Goal: Task Accomplishment & Management: Complete application form

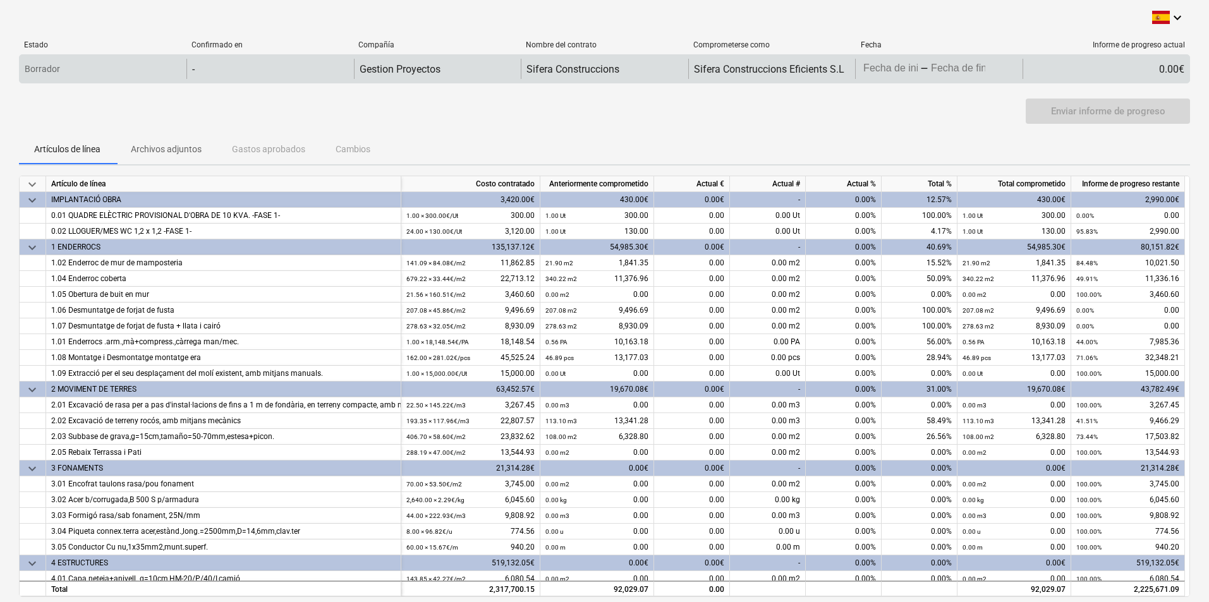
click at [899, 69] on body "keyboard_arrow_down Estado Confirmado en Compañía Nombre del contrato Compromet…" at bounding box center [604, 301] width 1209 height 602
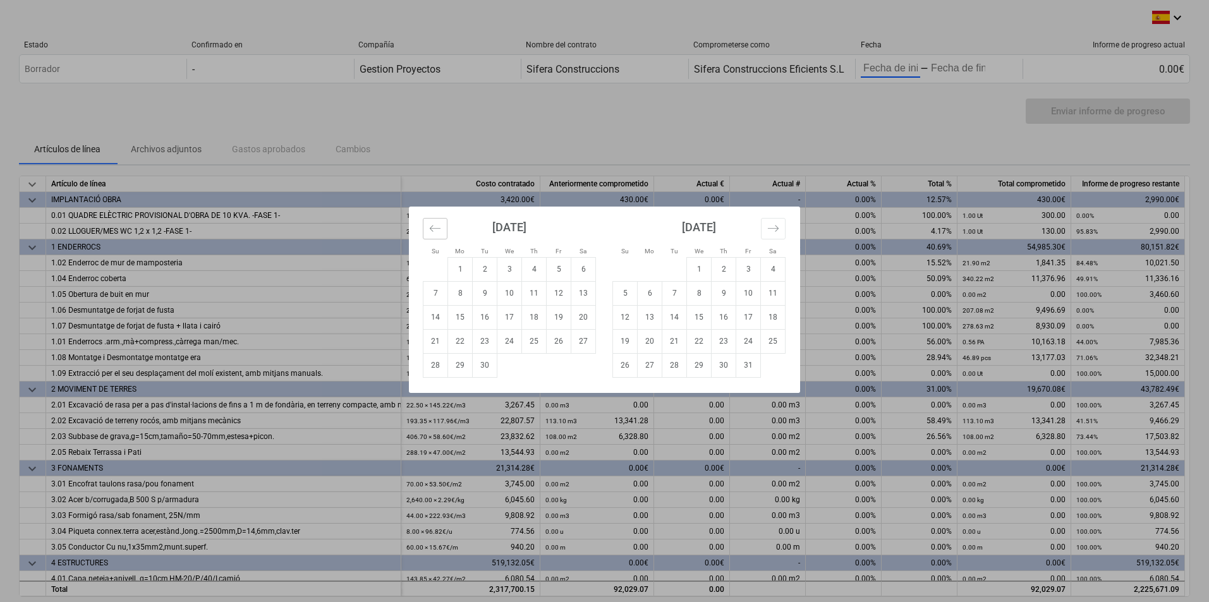
click at [427, 229] on button "Move backward to switch to the previous month." at bounding box center [435, 228] width 25 height 21
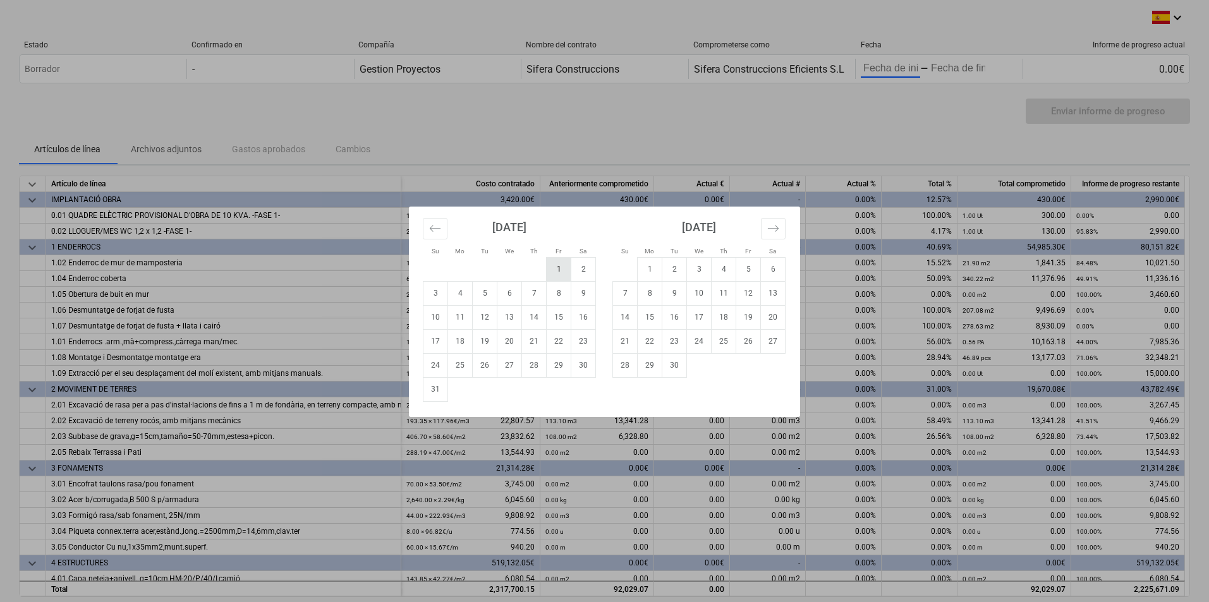
click at [553, 267] on td "1" at bounding box center [559, 269] width 25 height 24
type input "[DATE]"
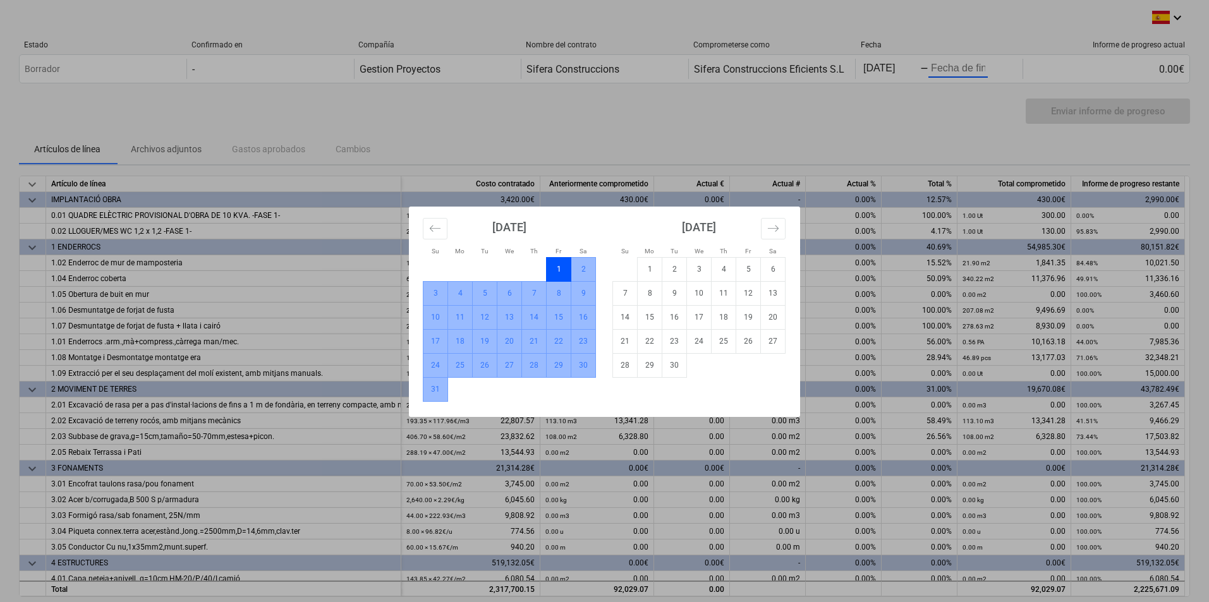
click at [431, 390] on td "31" at bounding box center [435, 389] width 25 height 24
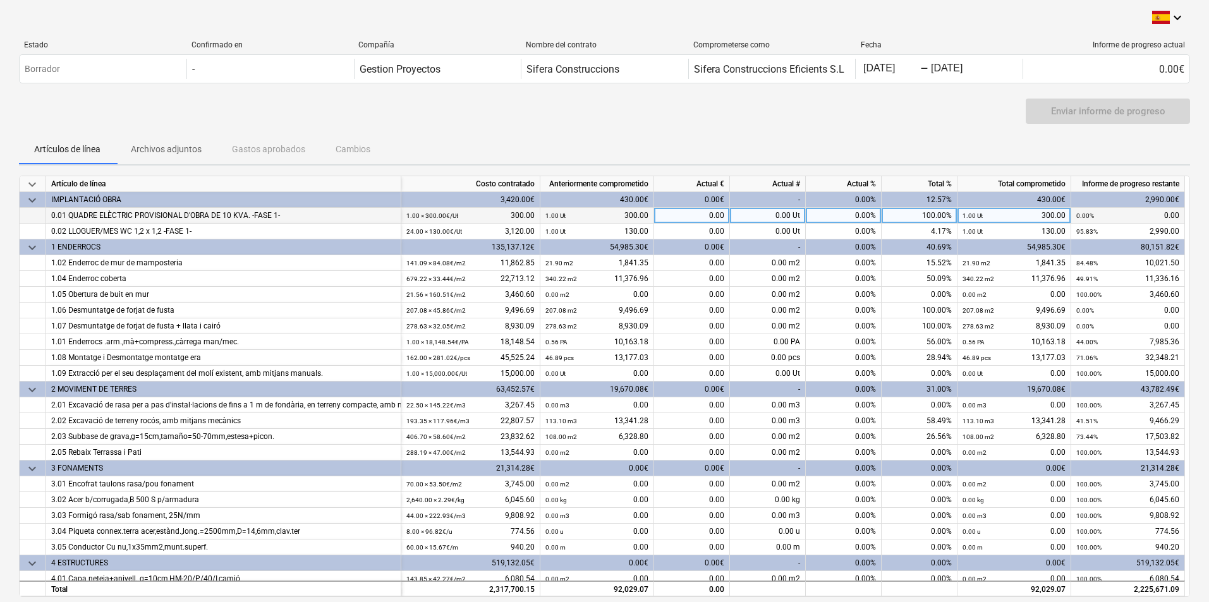
click at [776, 217] on div "0.00 Ut" at bounding box center [768, 216] width 76 height 16
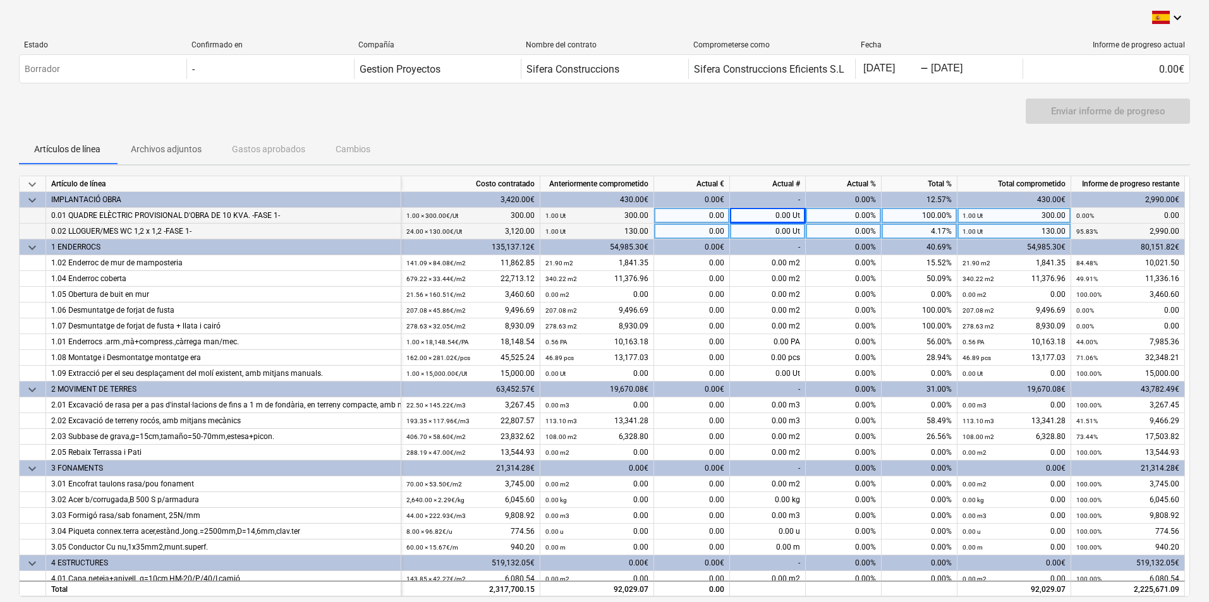
click at [780, 232] on div "0.00 Ut" at bounding box center [768, 232] width 76 height 16
type input "1"
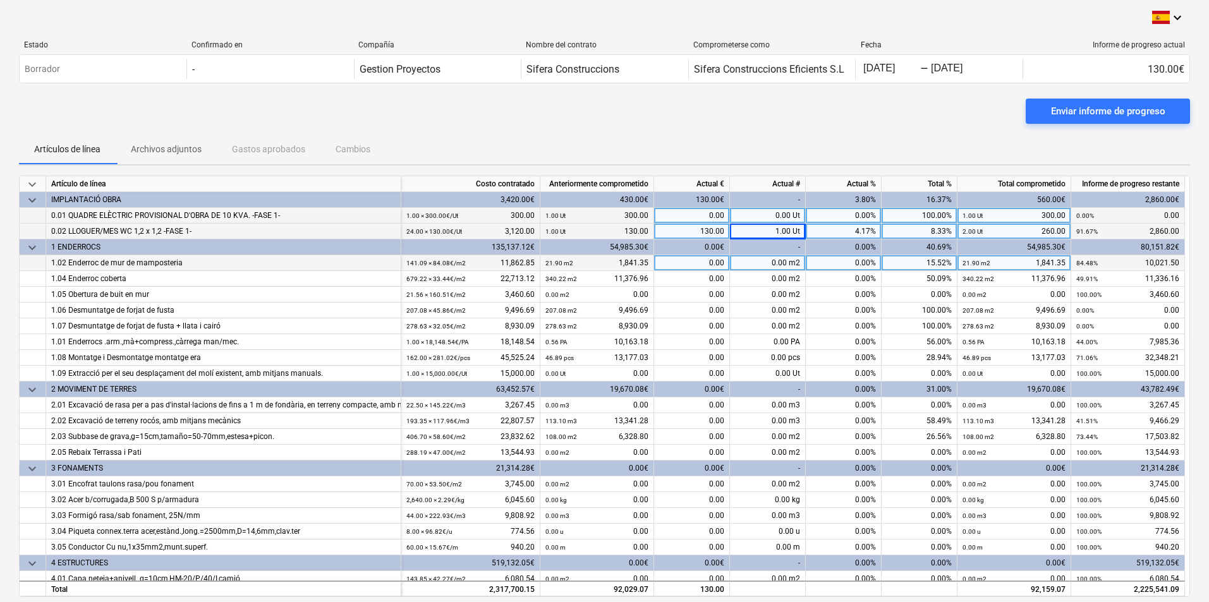
click at [785, 265] on div "0.00 m2" at bounding box center [768, 263] width 76 height 16
type input "62.5"
click at [781, 260] on div "62.50 m2" at bounding box center [768, 263] width 76 height 16
type input "62.45"
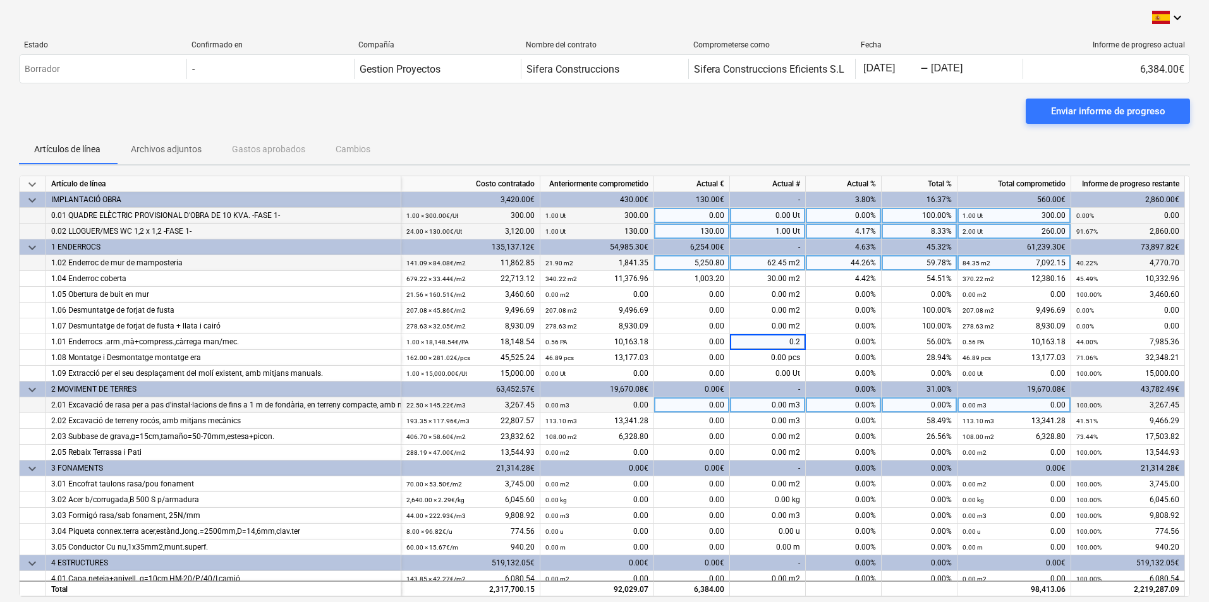
type input "0.29"
type input "21.11"
type input "0.5"
type input "24.75"
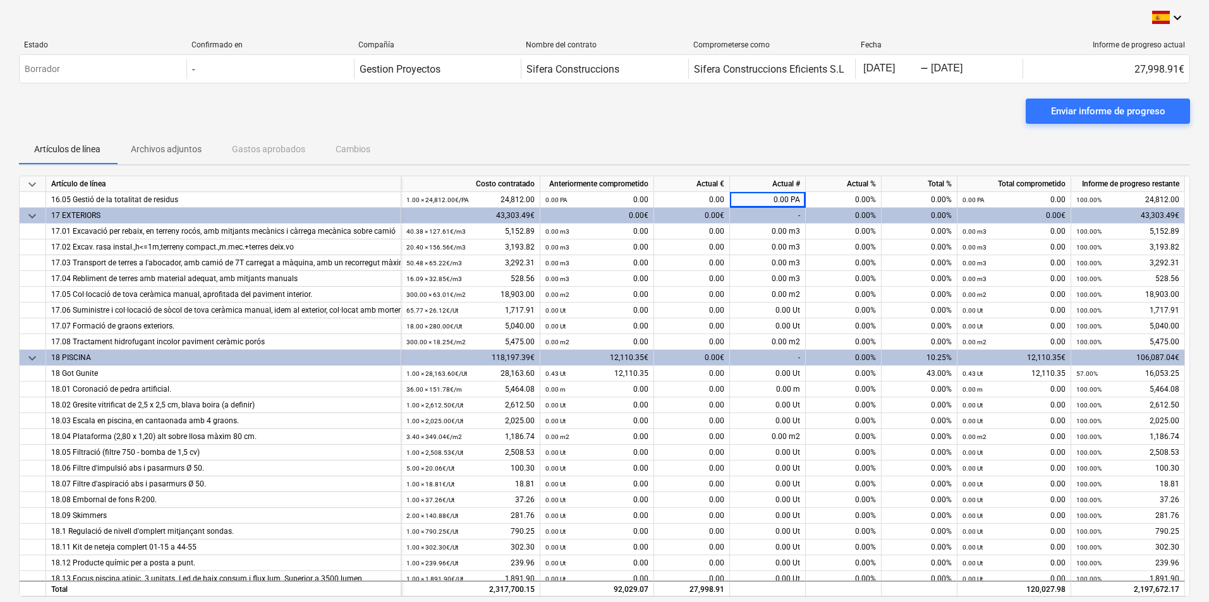
scroll to position [2212, 0]
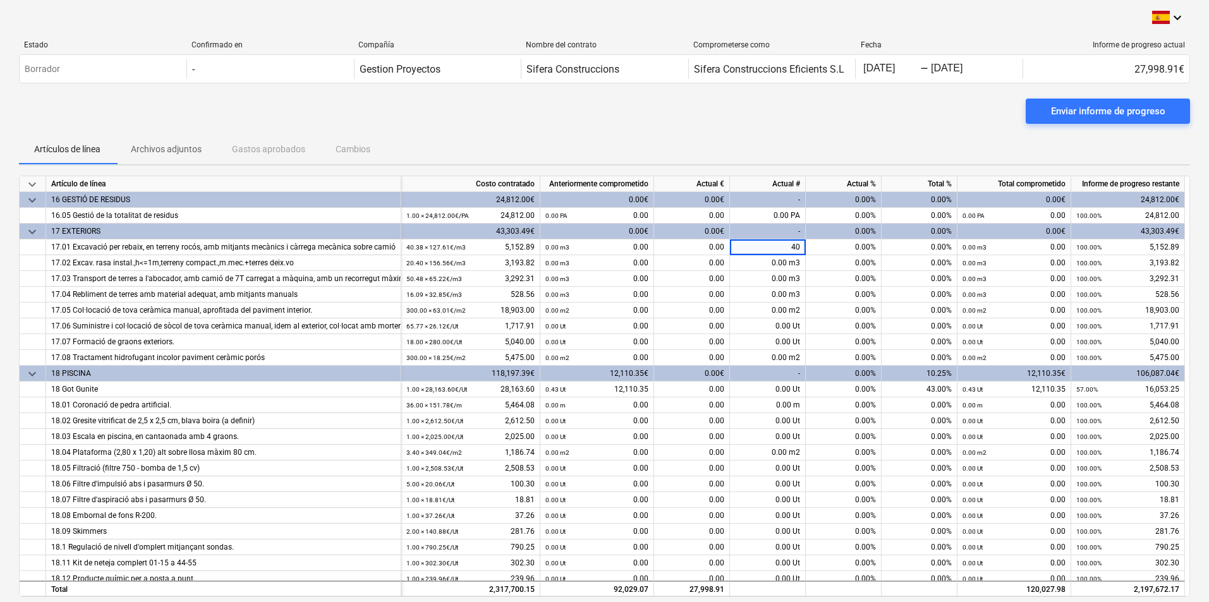
type input "4"
type input "40.38"
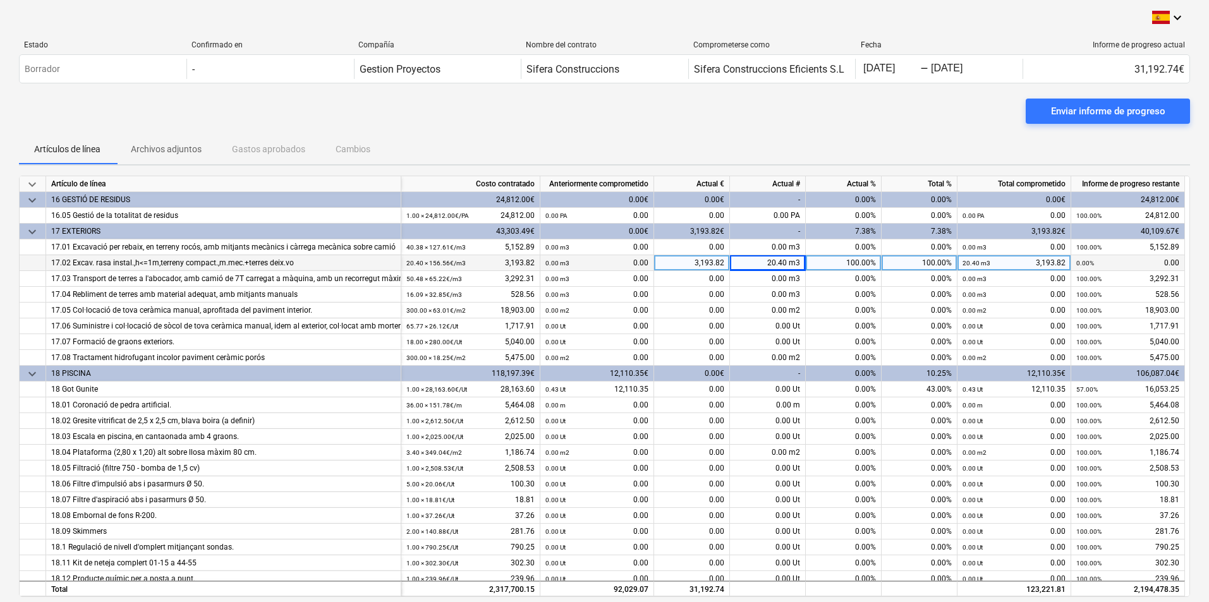
click at [772, 263] on div "20.40 m3" at bounding box center [768, 263] width 76 height 16
type input "0"
type input "0.13"
type input "40.38"
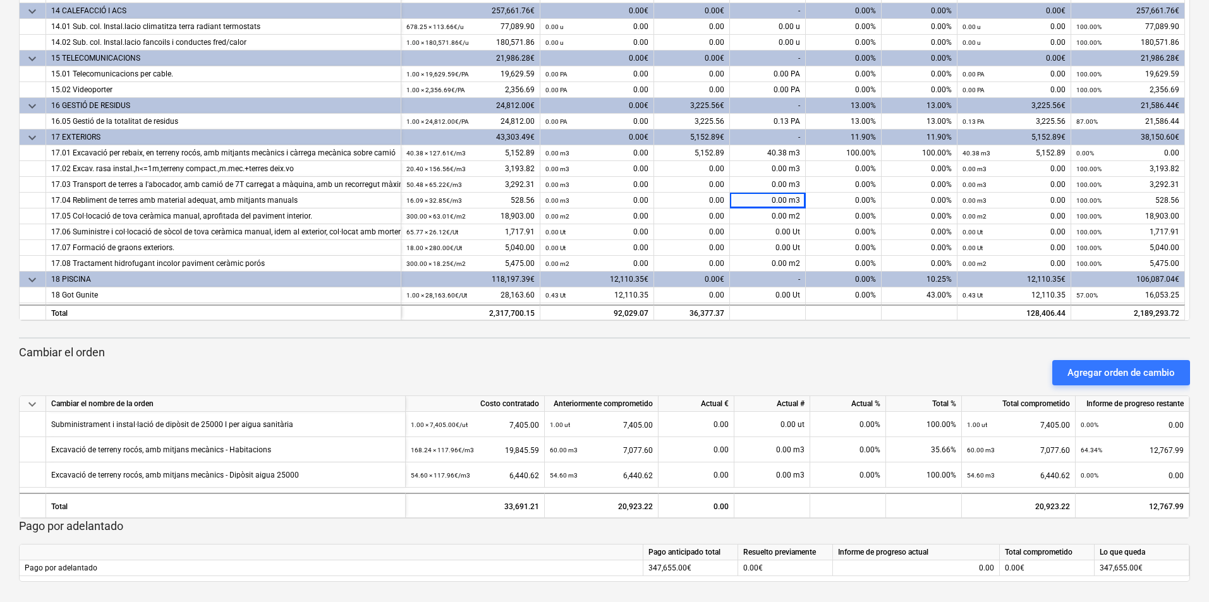
scroll to position [2028, 0]
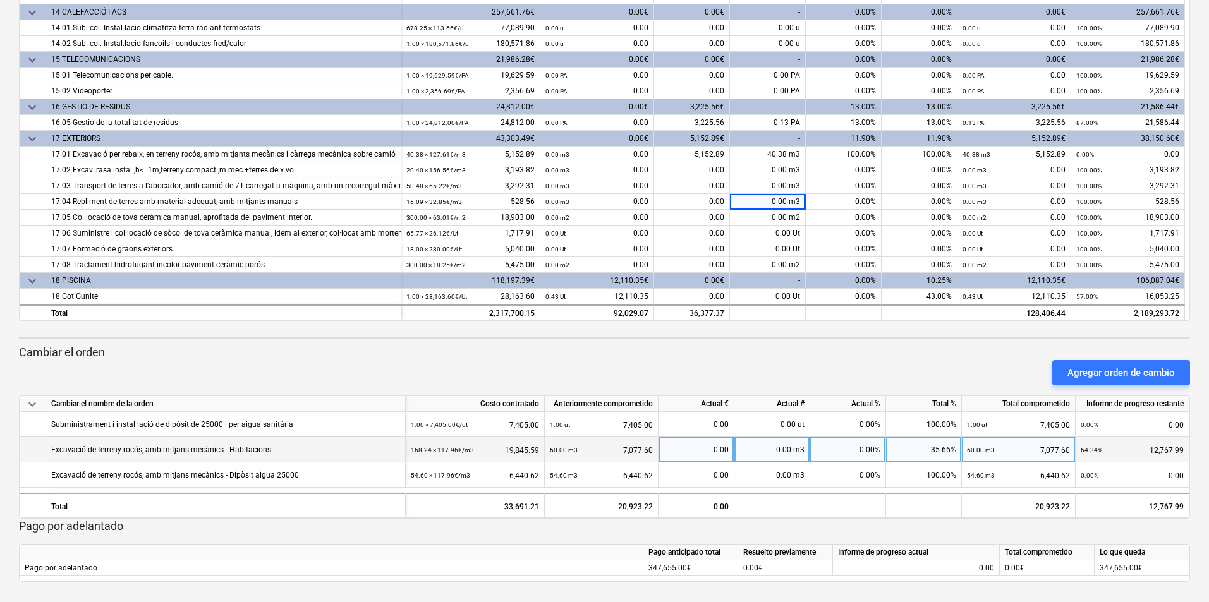
click at [777, 454] on div "0.00 m3" at bounding box center [772, 449] width 76 height 25
type input "105.76"
click at [701, 453] on div "12,475.45" at bounding box center [696, 449] width 65 height 25
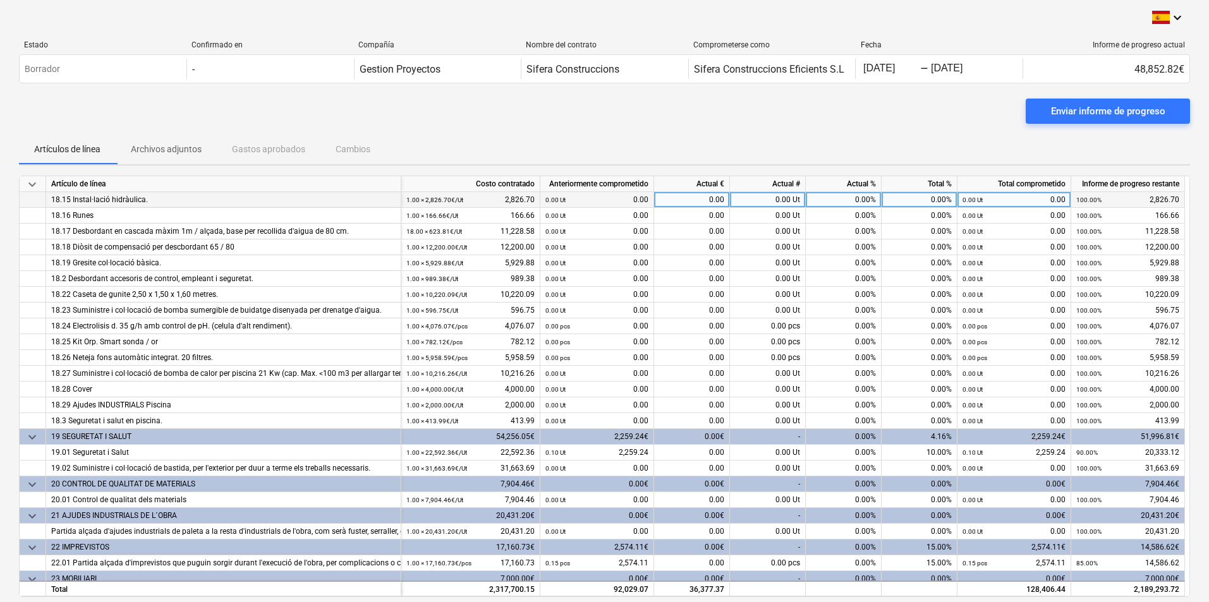
scroll to position [2660, 0]
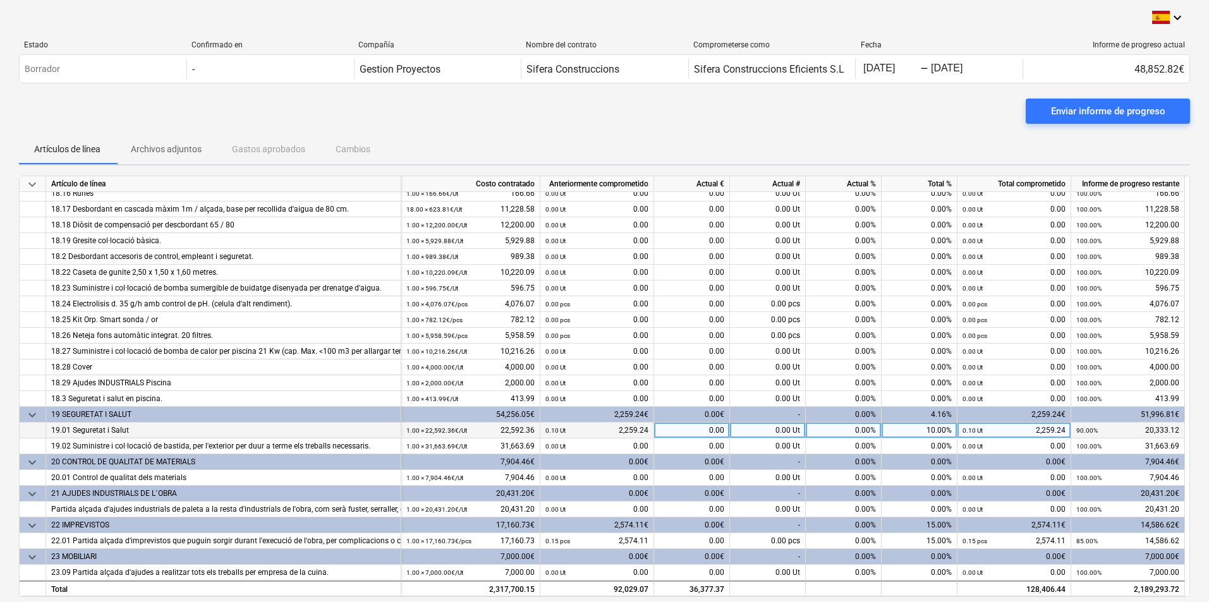
click at [757, 431] on div "0.00 Ut" at bounding box center [768, 431] width 76 height 16
type input "0.1"
type input "0.06"
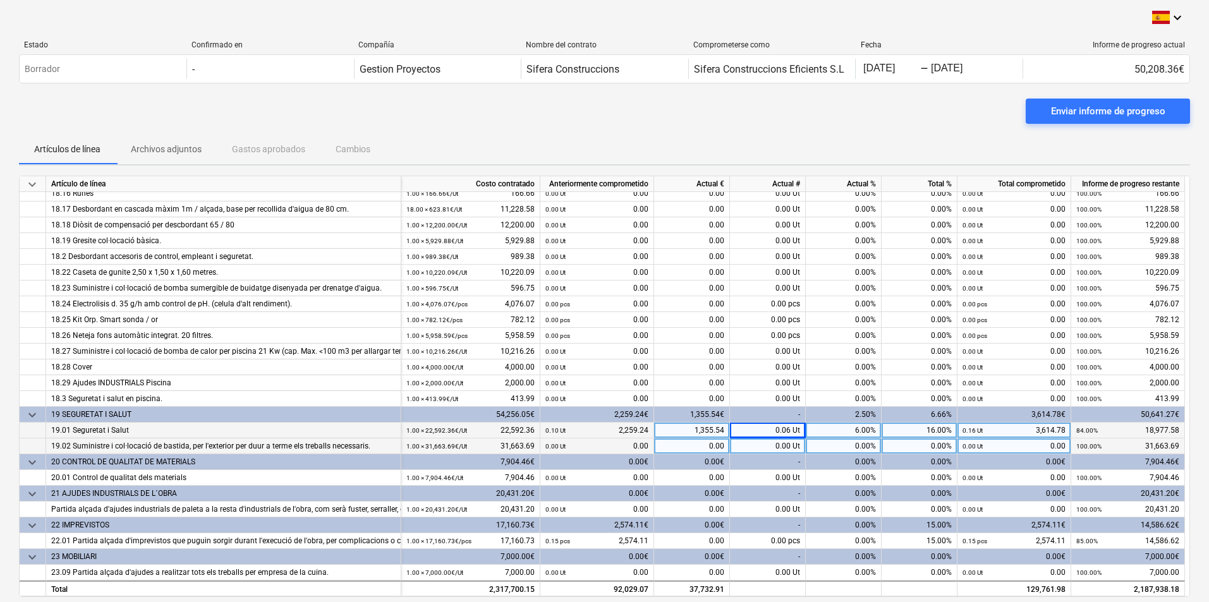
click at [765, 448] on div "0.00 Ut" at bounding box center [768, 447] width 76 height 16
click at [772, 433] on div "0.06 Ut" at bounding box center [768, 431] width 76 height 16
type input "0.1"
type input "0.06"
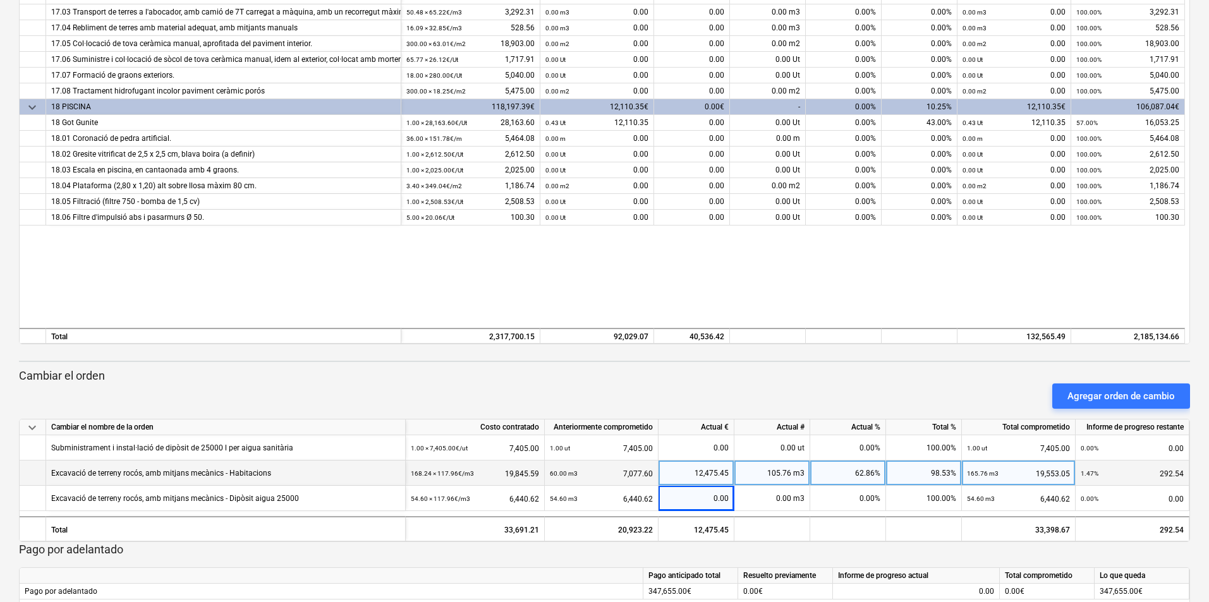
scroll to position [2028, 0]
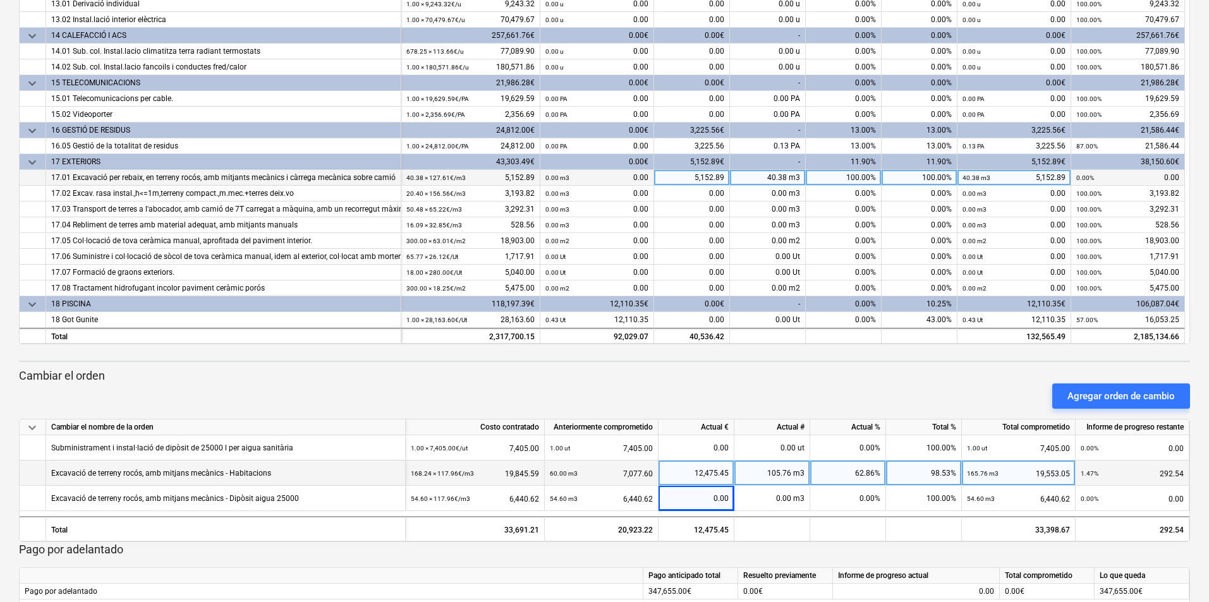
click at [770, 180] on div "40.38 m3" at bounding box center [768, 178] width 76 height 16
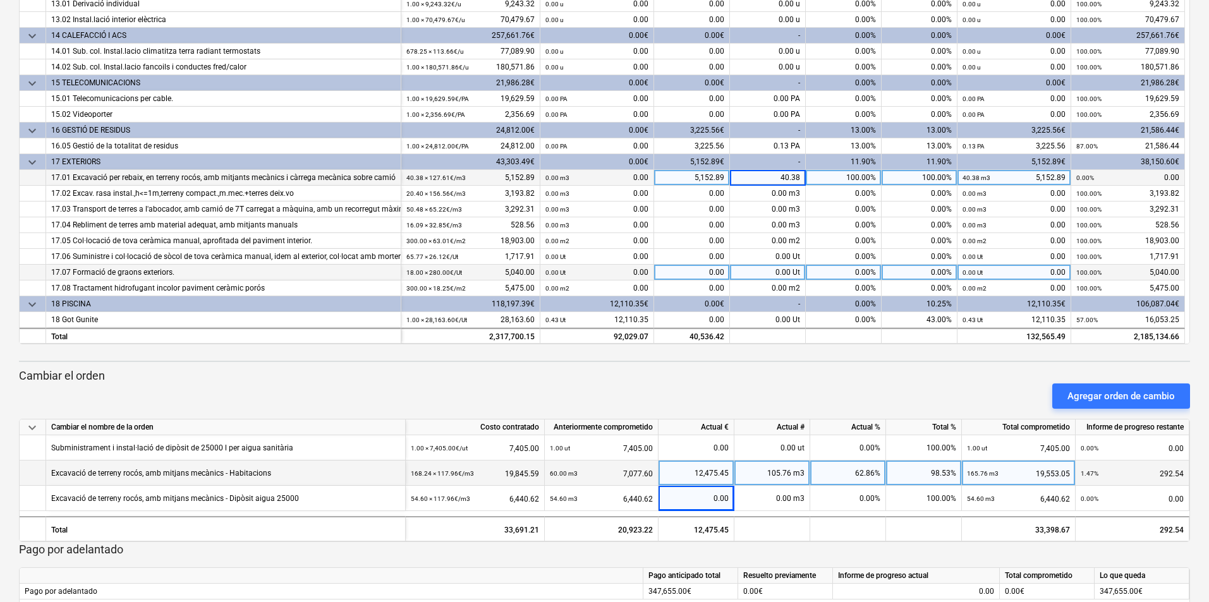
type input "0"
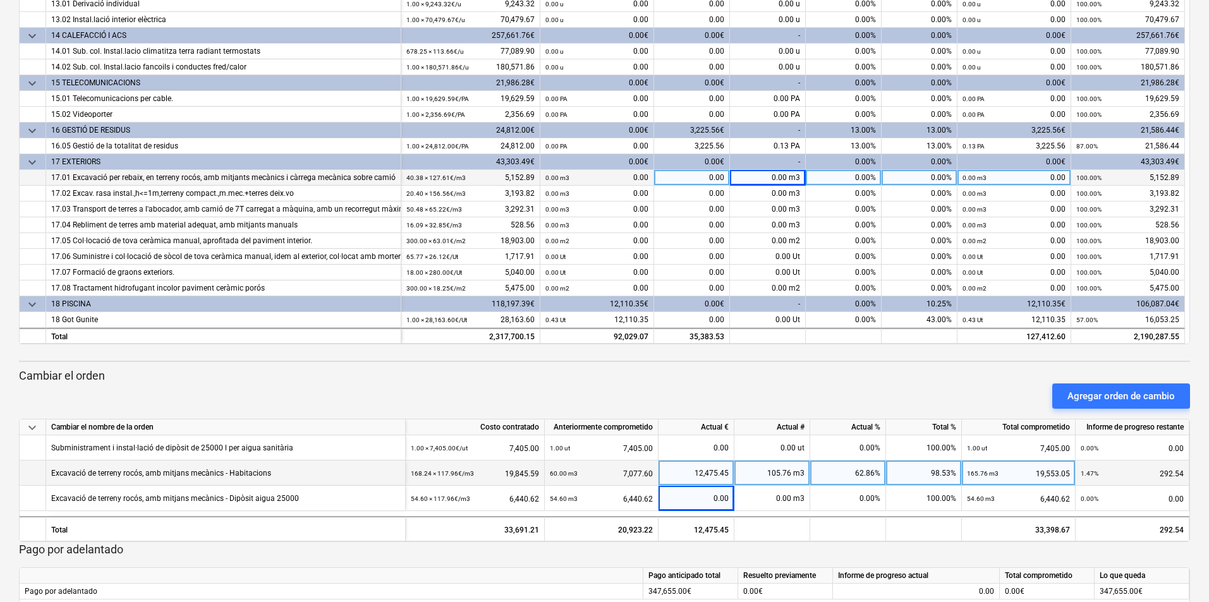
click at [531, 389] on div "Agregar orden de cambio" at bounding box center [604, 396] width 1181 height 35
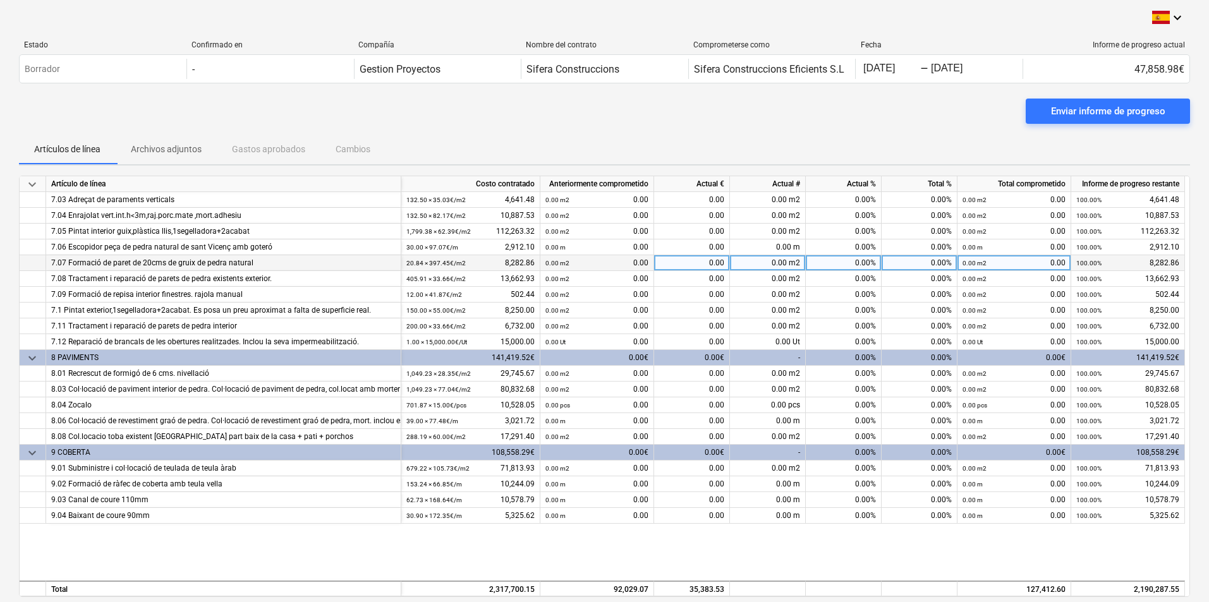
scroll to position [638, 0]
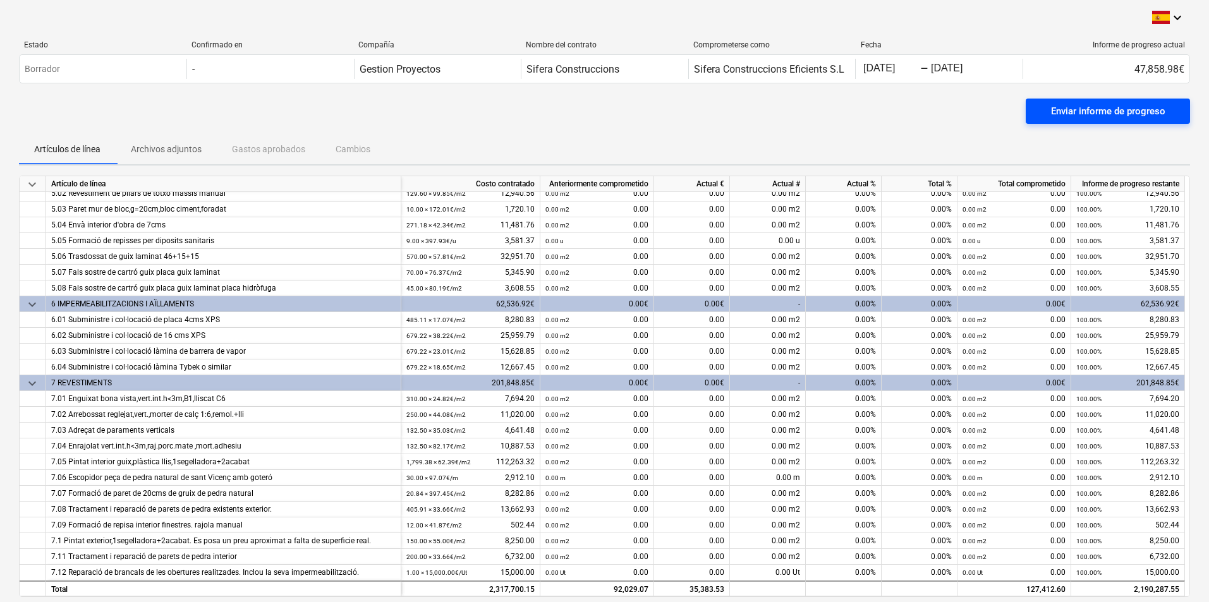
click at [1065, 116] on div "Enviar informe de progreso" at bounding box center [1108, 111] width 114 height 16
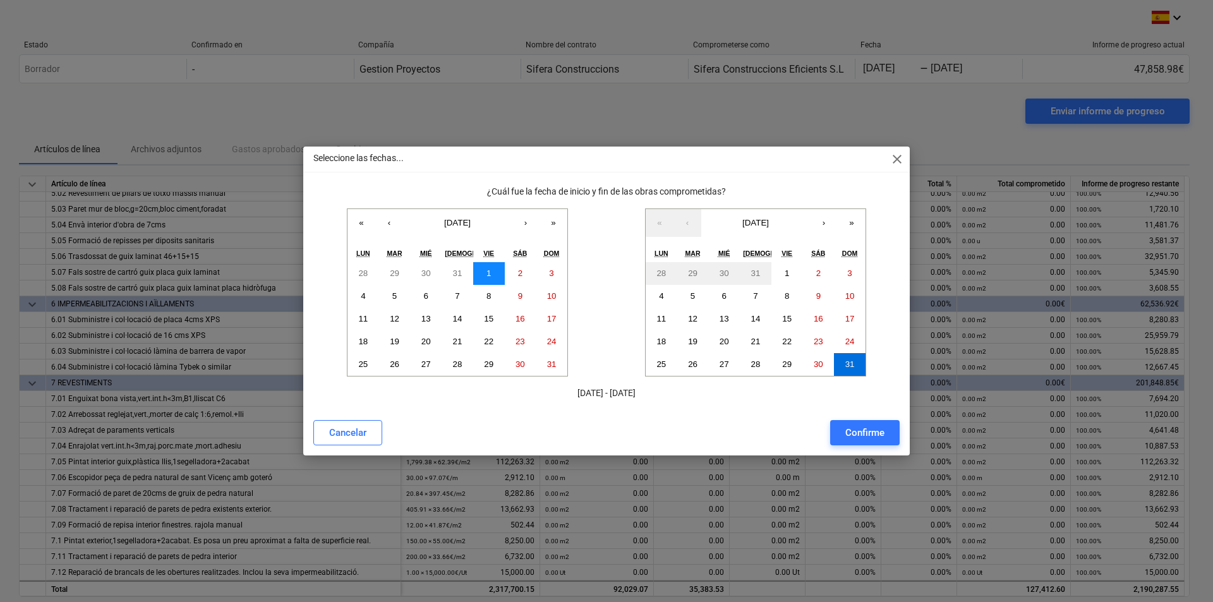
click at [483, 274] on button "1" at bounding box center [489, 273] width 32 height 23
click at [847, 365] on abbr "31" at bounding box center [850, 364] width 9 height 9
click at [842, 364] on button "31" at bounding box center [850, 364] width 32 height 23
click at [854, 442] on button "Confirme" at bounding box center [865, 432] width 70 height 25
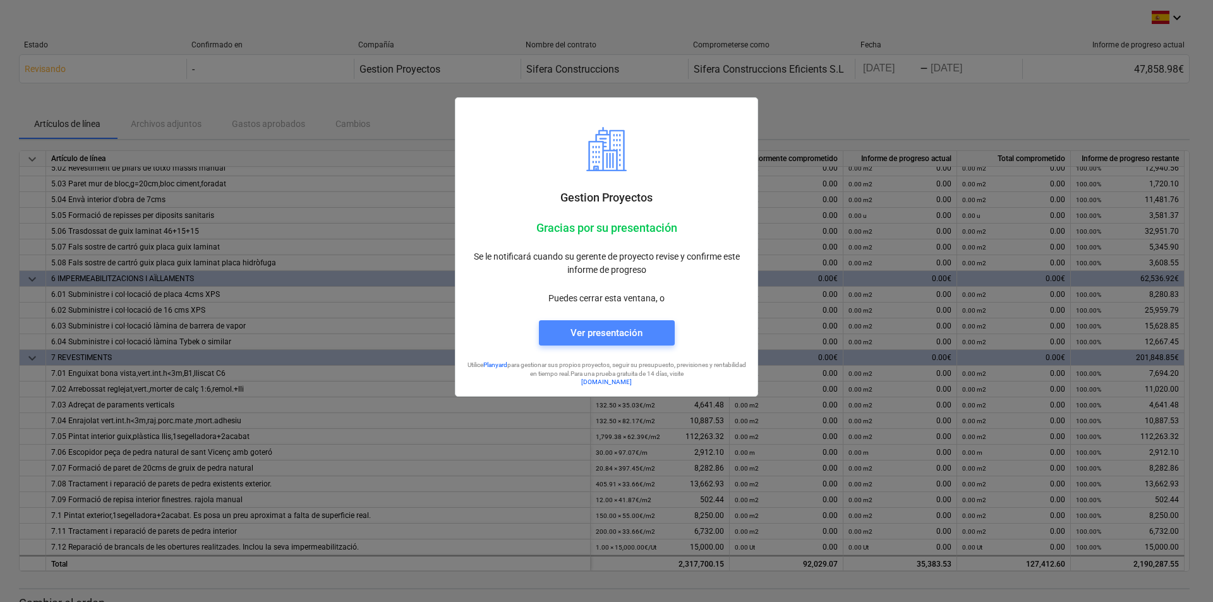
click at [591, 332] on div "Ver presentación" at bounding box center [607, 333] width 72 height 16
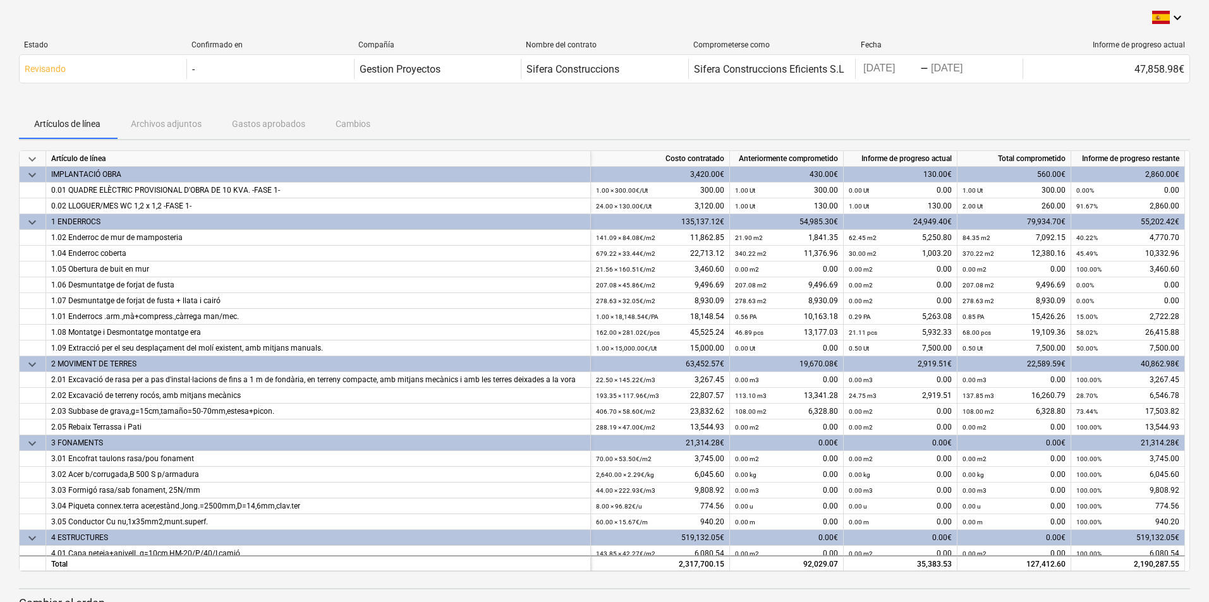
click at [265, 127] on div "Artículos de línea Archivos adjuntos Gastos aprobados Cambios" at bounding box center [604, 124] width 1171 height 30
click at [155, 127] on div "Artículos de línea Archivos adjuntos Gastos aprobados Cambios" at bounding box center [604, 124] width 1171 height 30
